Goal: Information Seeking & Learning: Learn about a topic

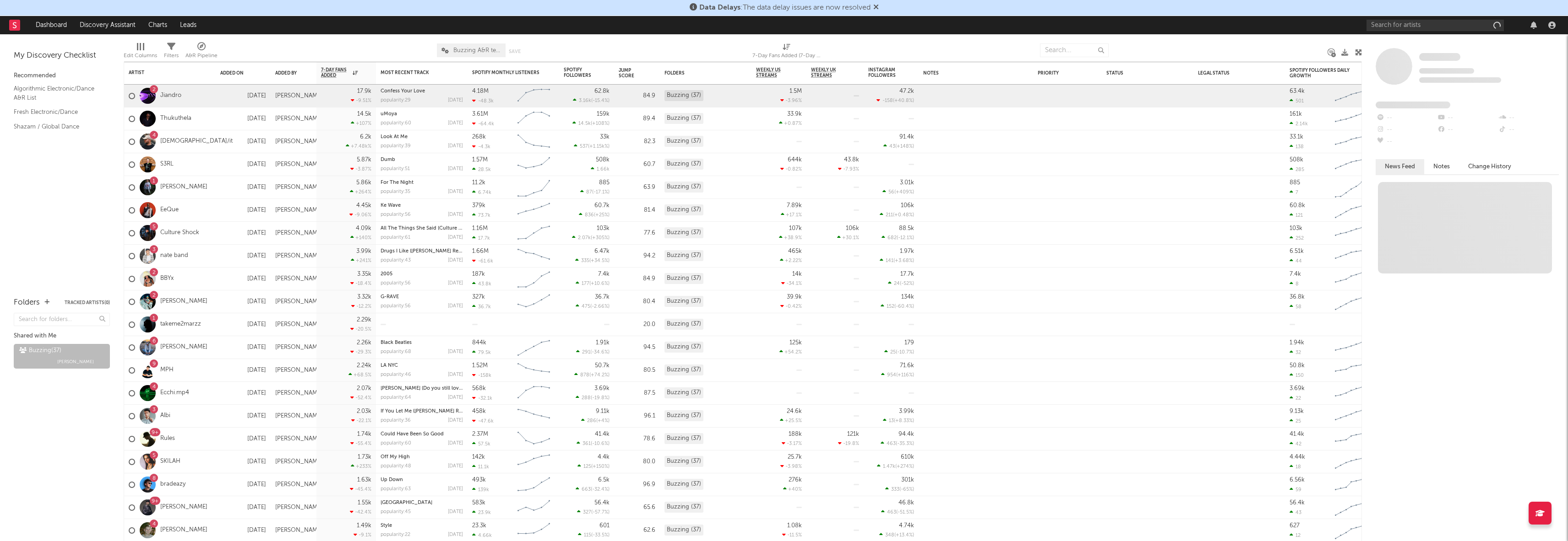
click at [1404, 32] on div at bounding box center [1463, 25] width 192 height 18
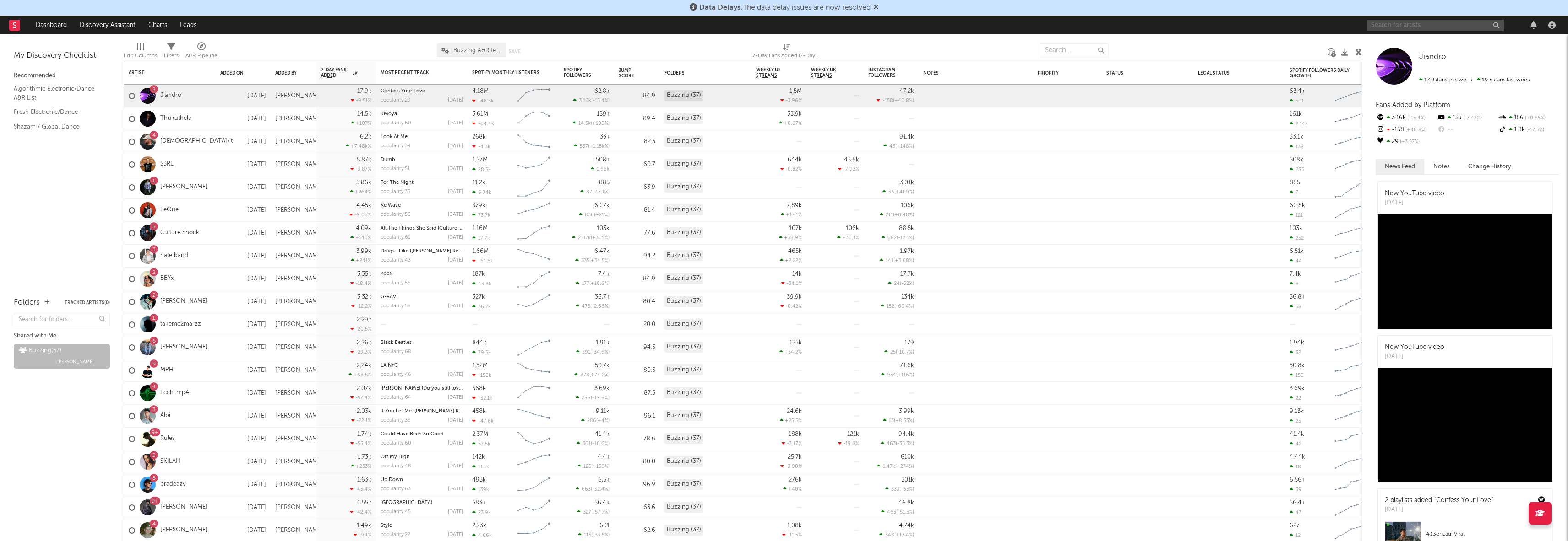
click at [1402, 27] on input "text" at bounding box center [1435, 26] width 137 height 12
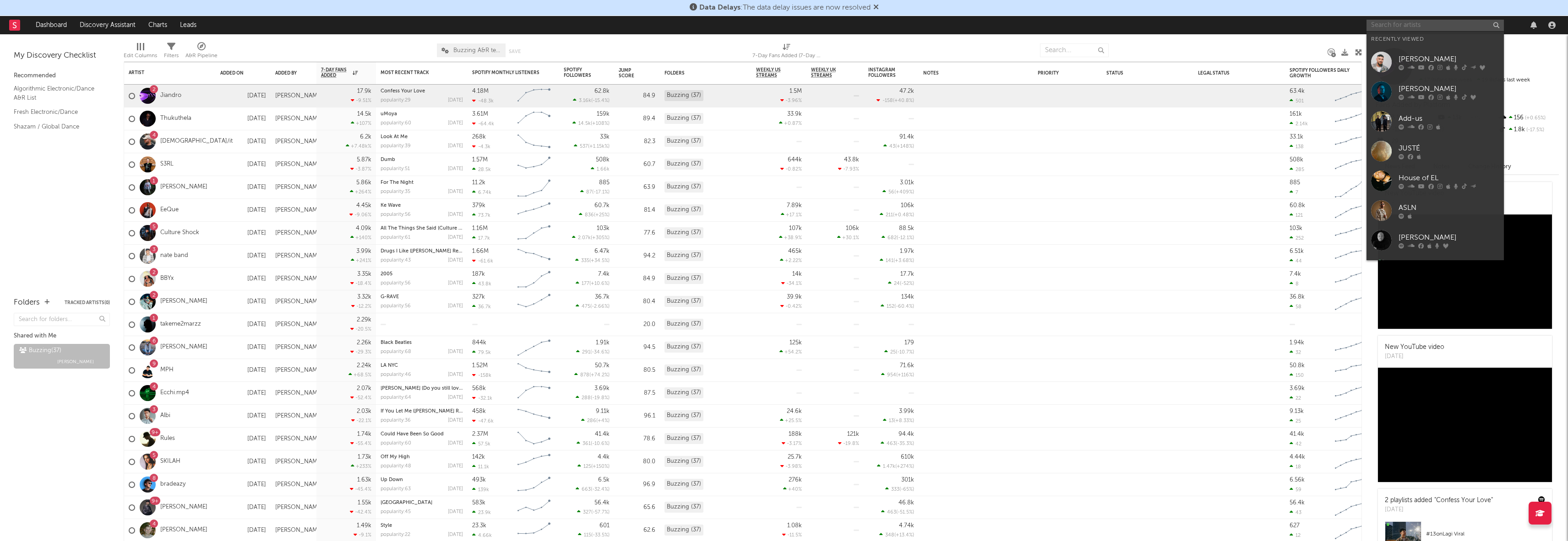
paste input "Slushii - Begin Again"
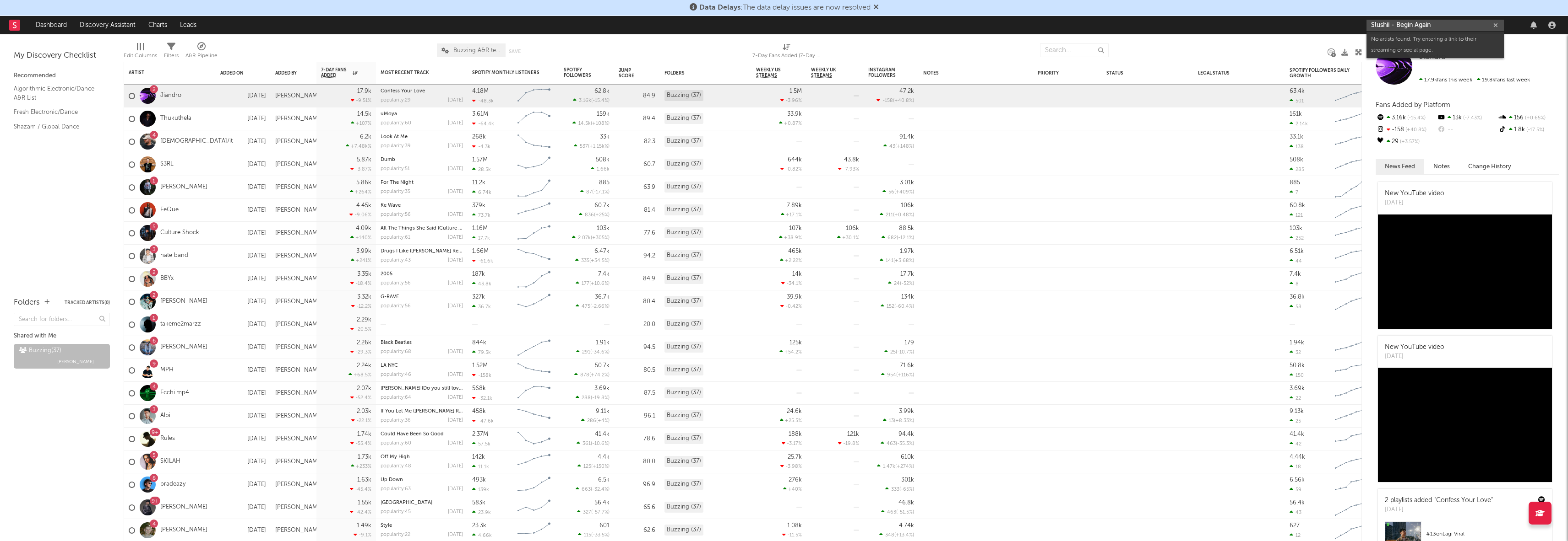
drag, startPoint x: 1448, startPoint y: 26, endPoint x: 1394, endPoint y: 27, distance: 54.0
click at [1391, 27] on input "Slushii - Begin Again" at bounding box center [1435, 26] width 137 height 12
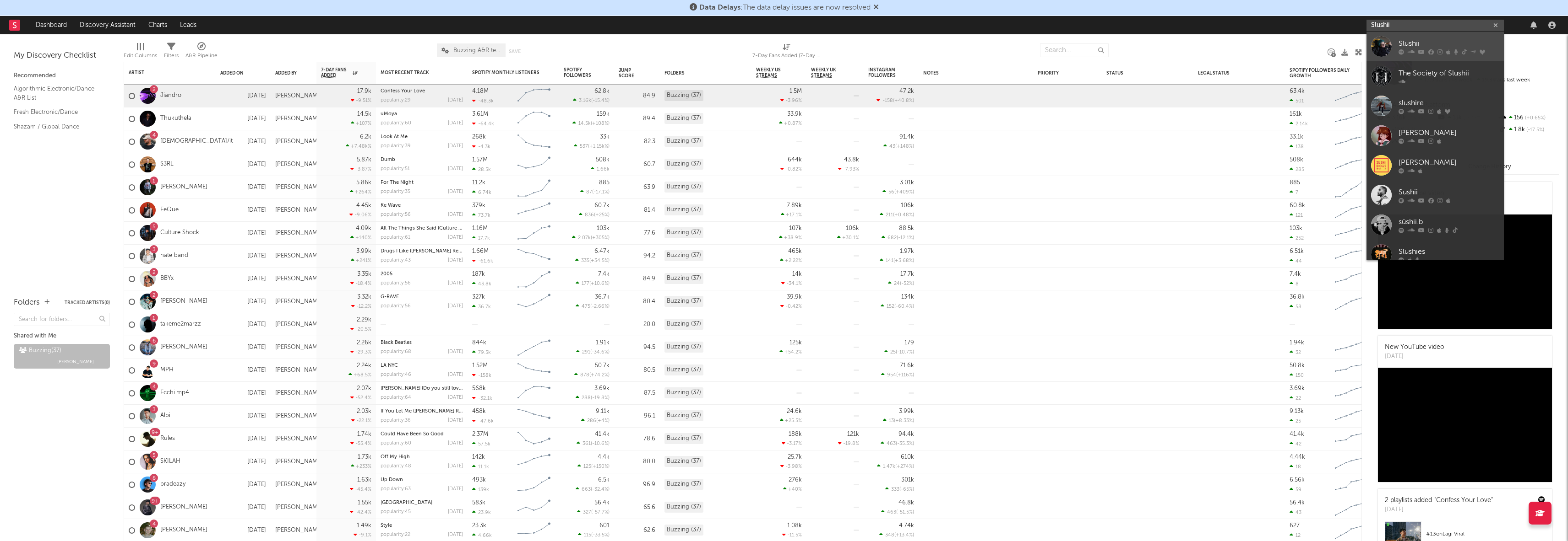
type input "Slushii"
click at [1428, 52] on icon at bounding box center [1431, 52] width 6 height 6
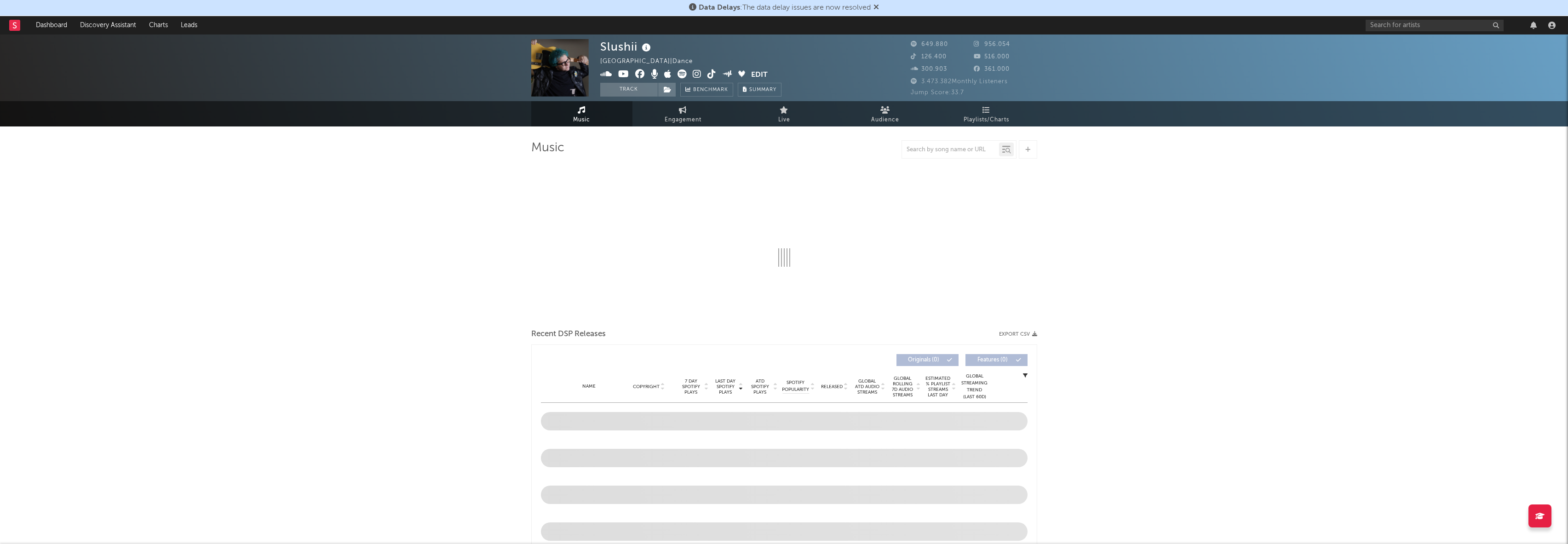
select select "6m"
